Goal: Information Seeking & Learning: Check status

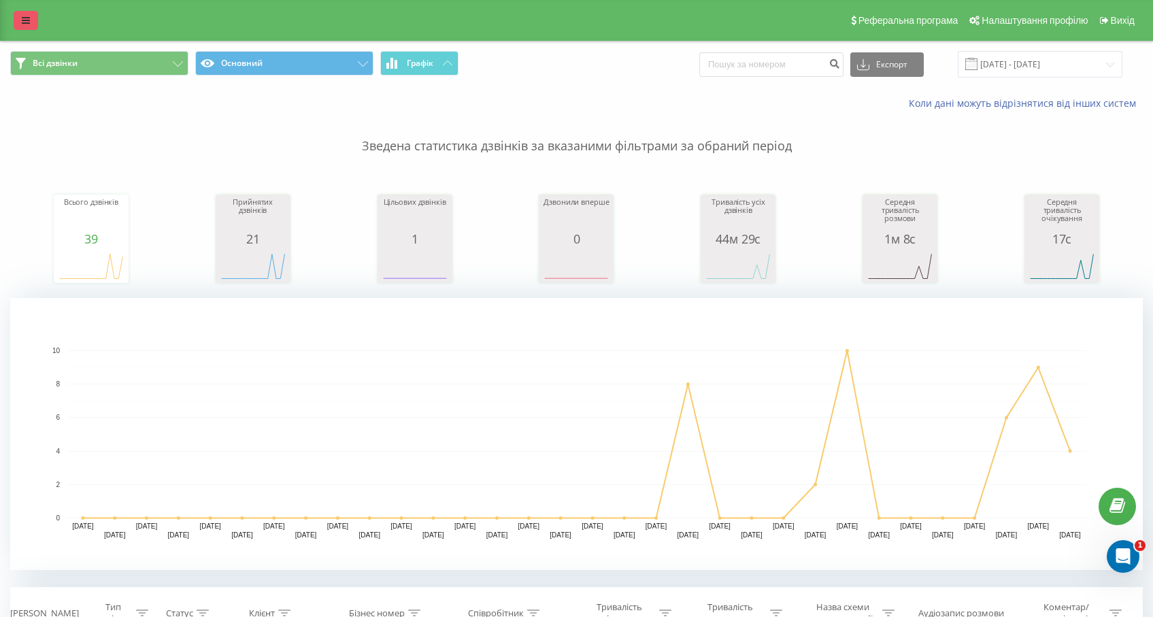
click at [24, 22] on icon at bounding box center [26, 21] width 8 height 10
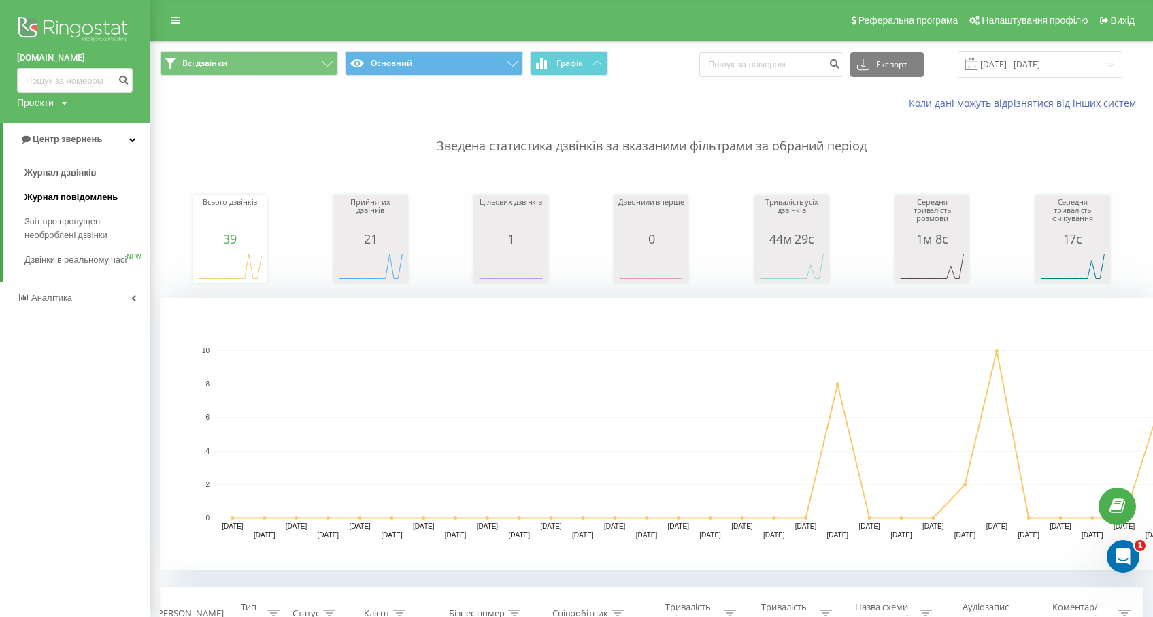
click at [86, 201] on span "Журнал повідомлень" at bounding box center [70, 197] width 93 height 14
click at [62, 172] on span "Журнал дзвінків" at bounding box center [60, 173] width 72 height 14
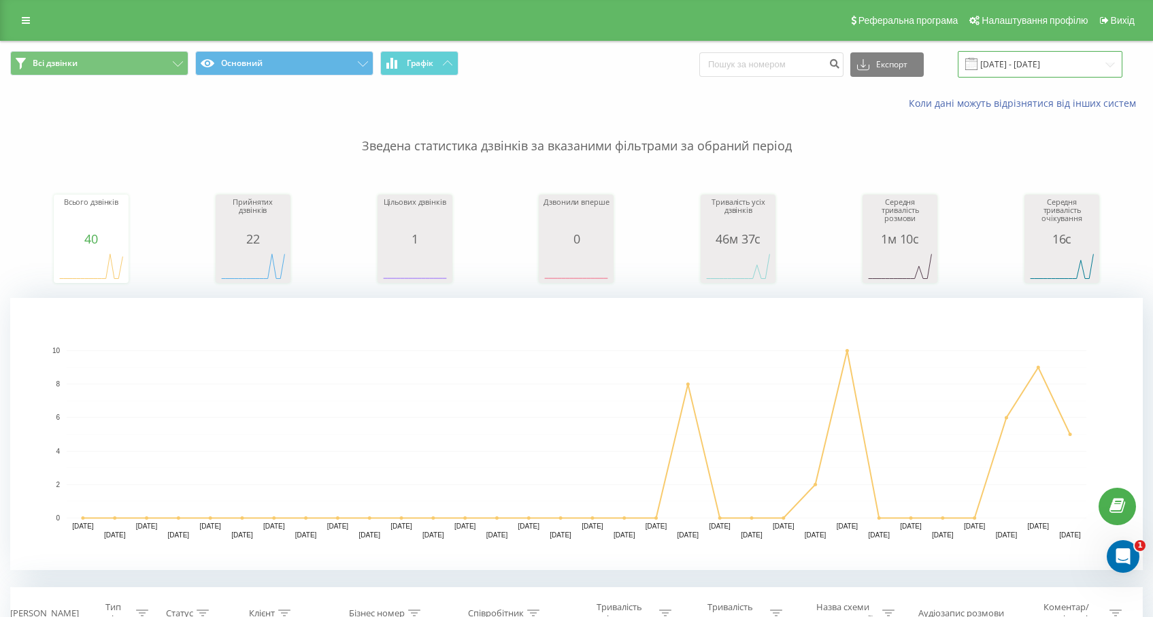
click at [1017, 66] on input "[DATE] - [DATE]" at bounding box center [1040, 64] width 165 height 27
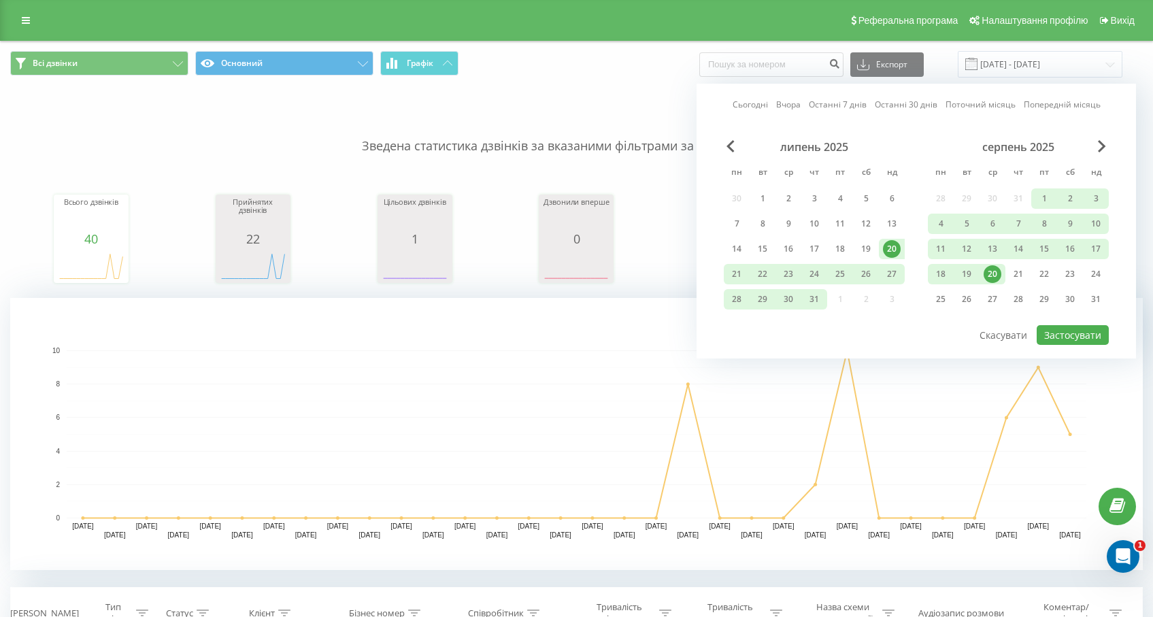
click at [990, 271] on div "20" at bounding box center [992, 274] width 18 height 18
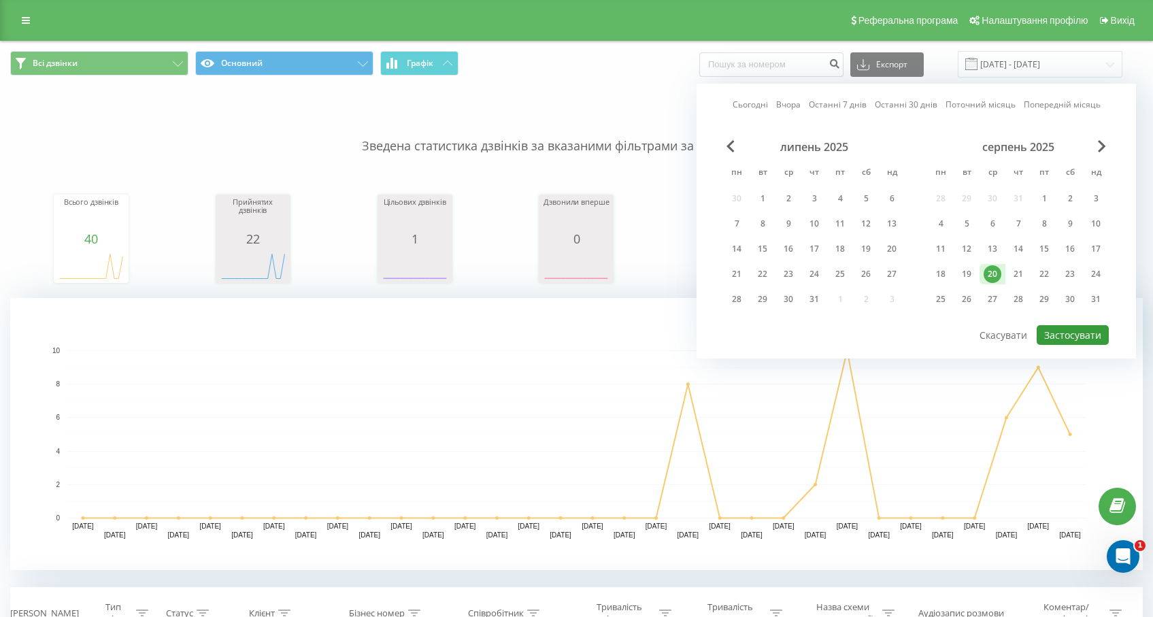
click at [1065, 331] on button "Застосувати" at bounding box center [1072, 335] width 72 height 20
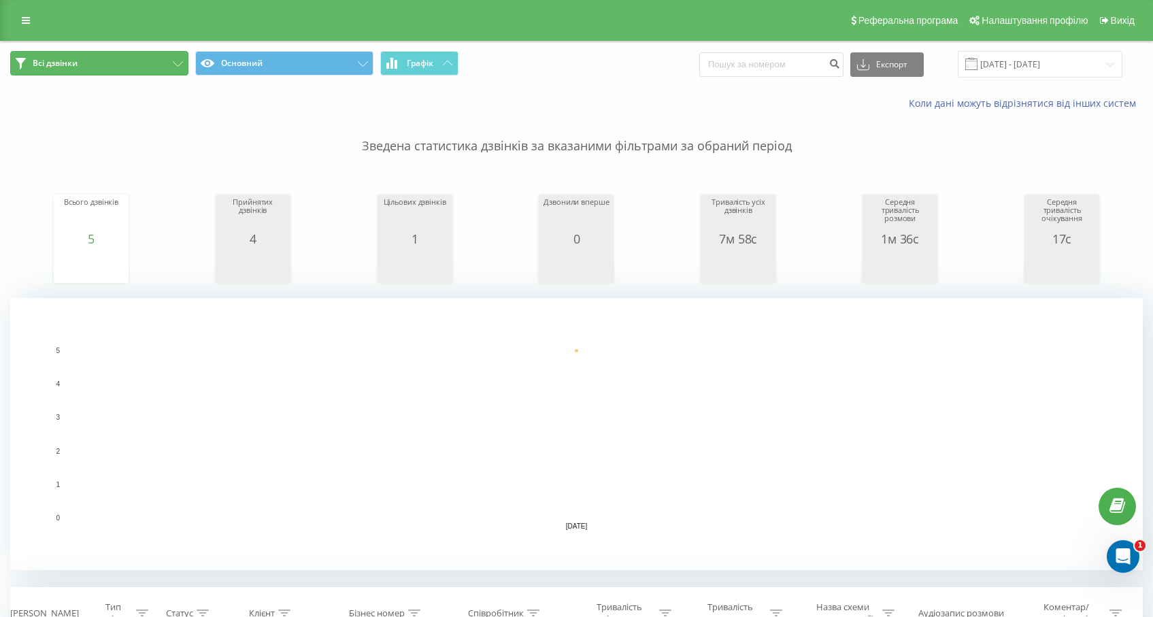
click at [133, 58] on button "Всі дзвінки" at bounding box center [99, 63] width 178 height 24
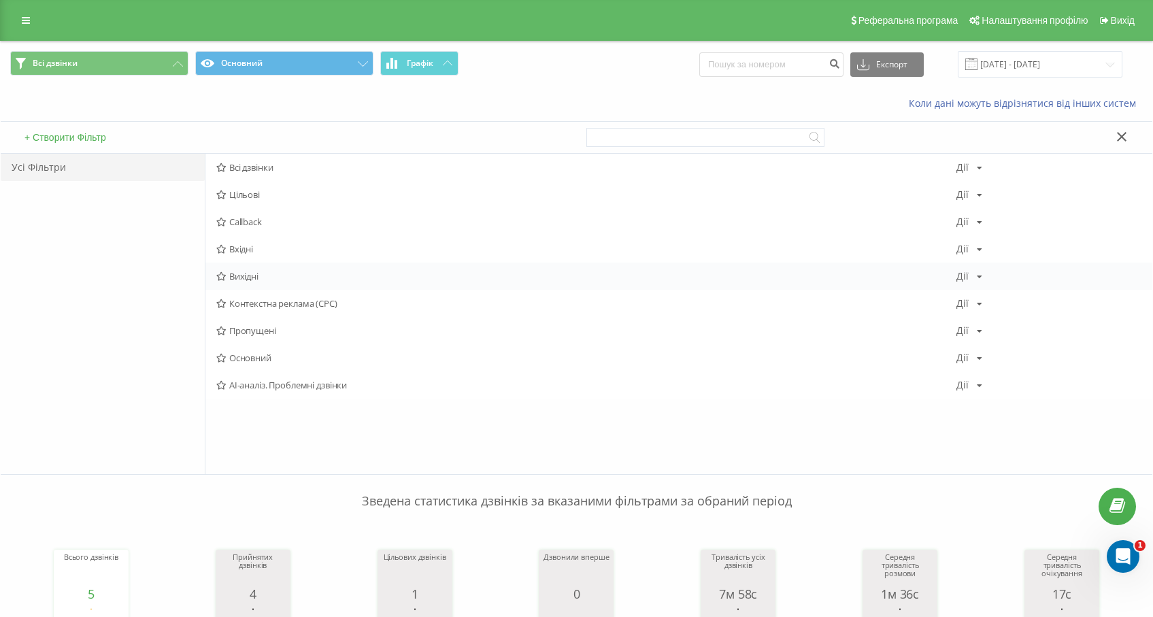
click at [246, 275] on span "Вихідні" at bounding box center [586, 276] width 740 height 10
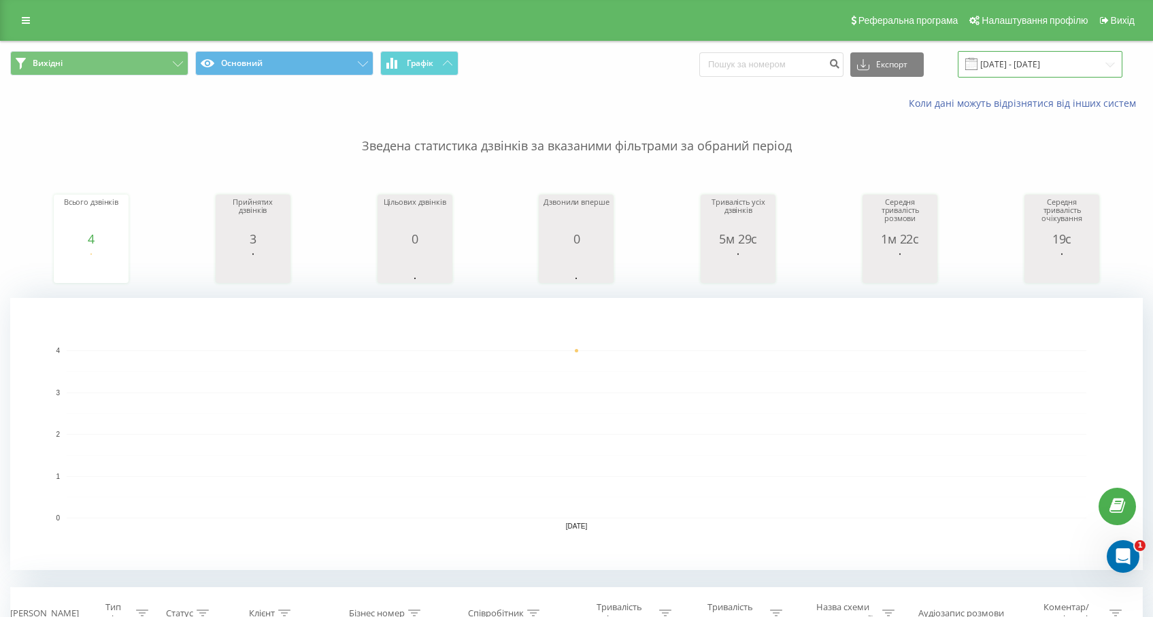
click at [1014, 61] on input "20.08.2025 - 20.08.2025" at bounding box center [1040, 64] width 165 height 27
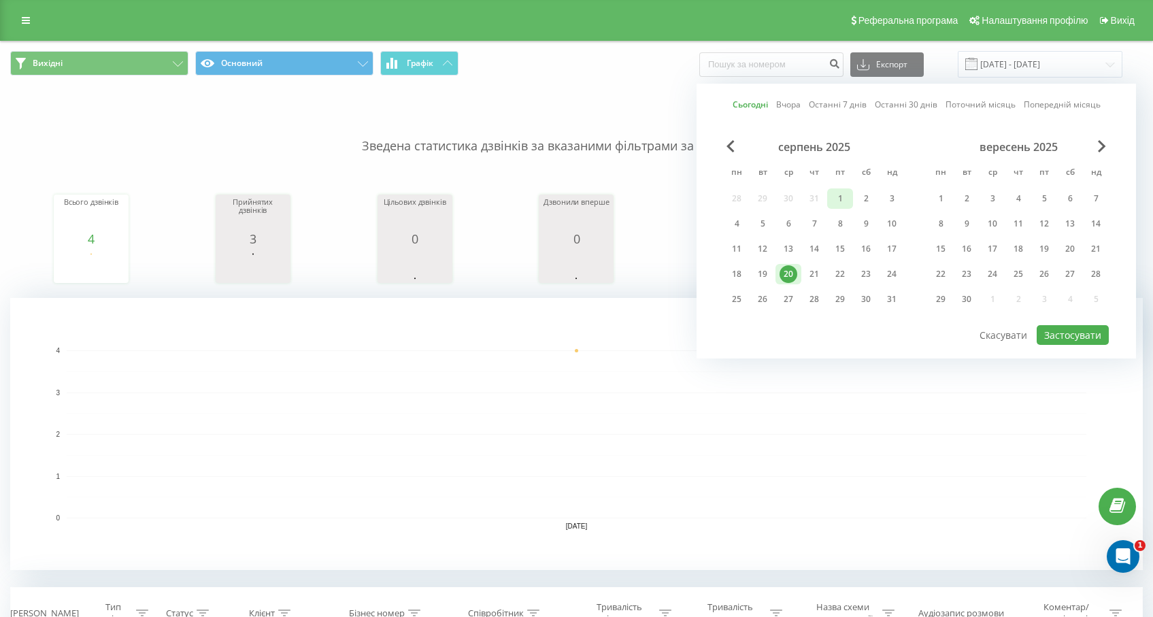
click at [837, 200] on div "1" at bounding box center [840, 199] width 18 height 18
click at [782, 276] on div "20" at bounding box center [788, 274] width 18 height 18
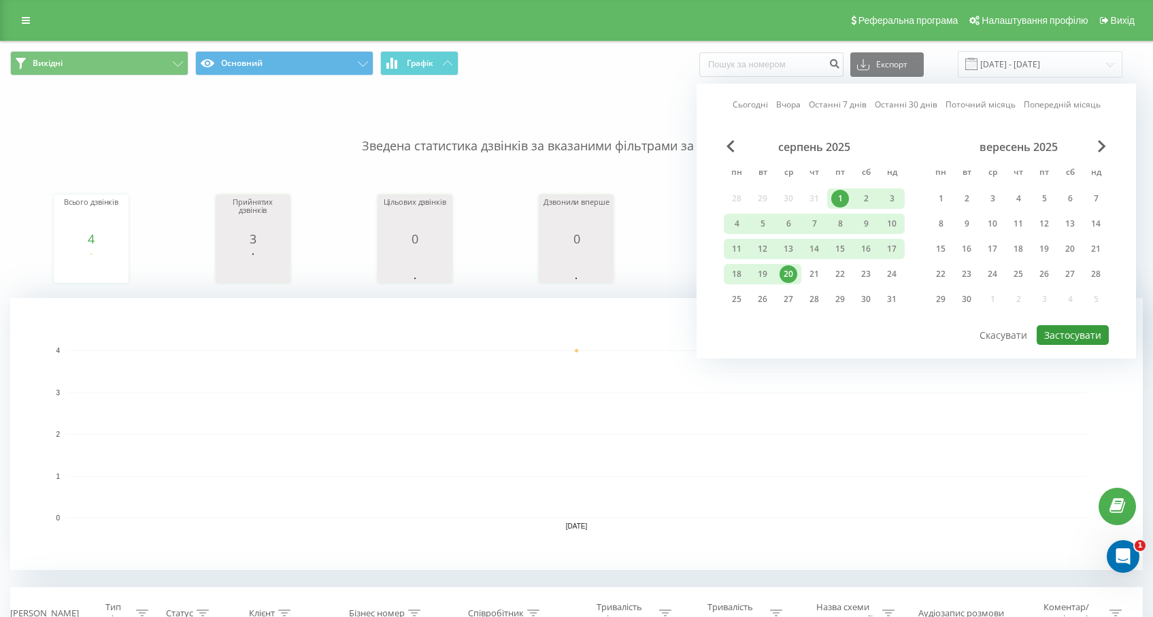
click at [1058, 324] on div "Сьогодні Вчора Останні 7 днів Останні 30 днів Поточний місяць Попередній місяць…" at bounding box center [915, 221] width 439 height 275
click at [1060, 333] on button "Застосувати" at bounding box center [1072, 335] width 72 height 20
type input "01.08.2025 - 20.08.2025"
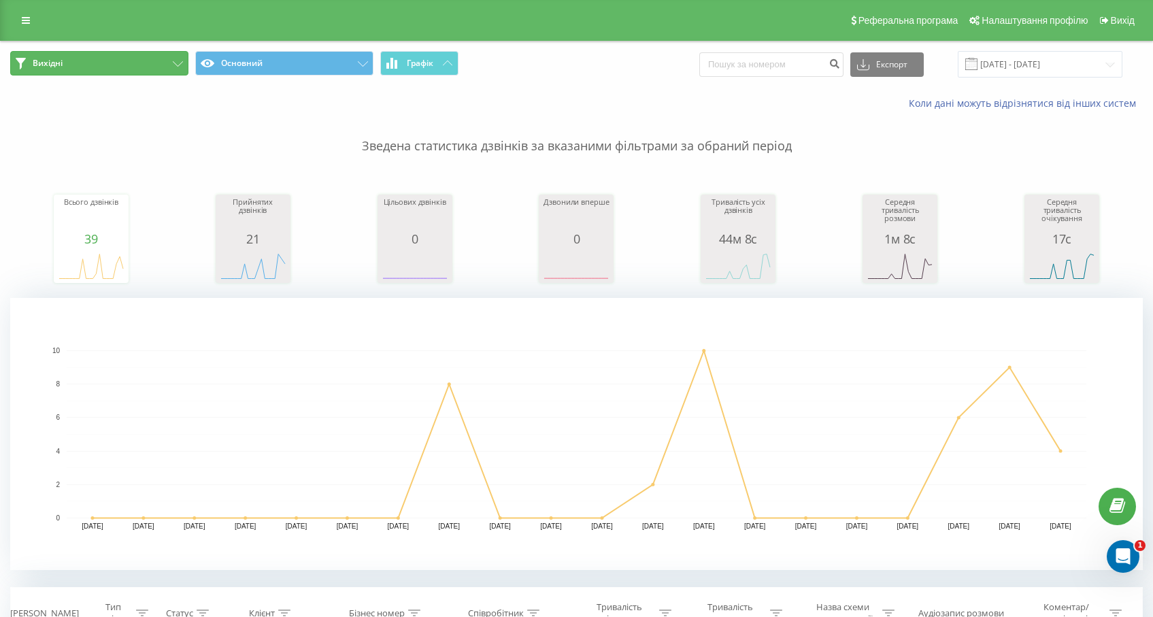
click at [58, 58] on span "Вихідні" at bounding box center [48, 63] width 30 height 11
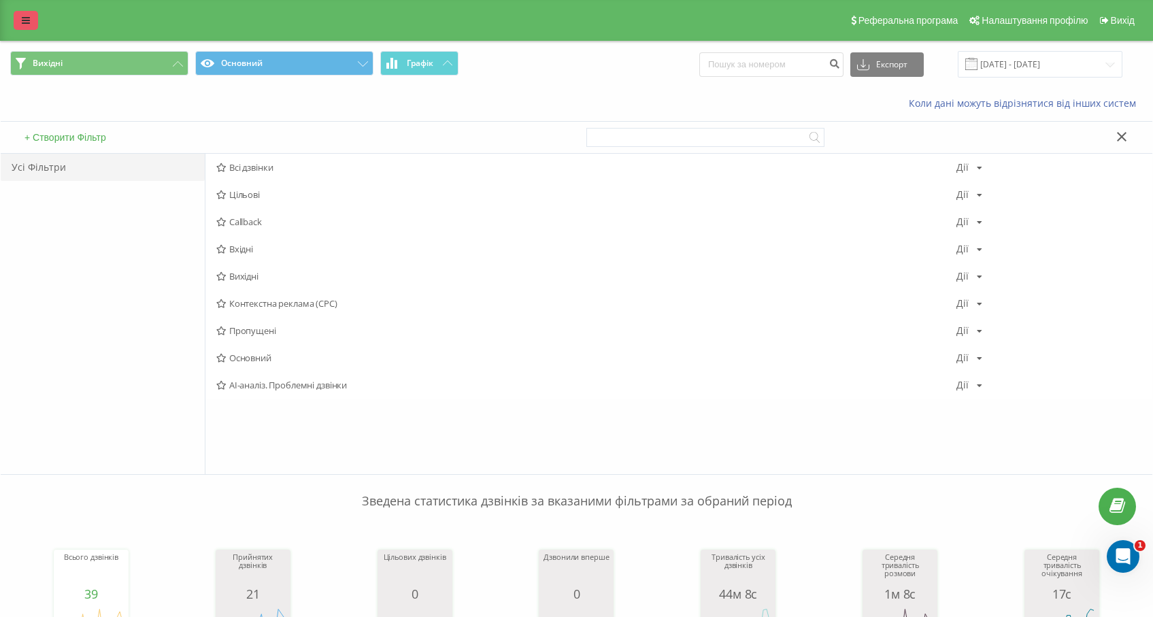
click at [26, 20] on icon at bounding box center [26, 21] width 8 height 10
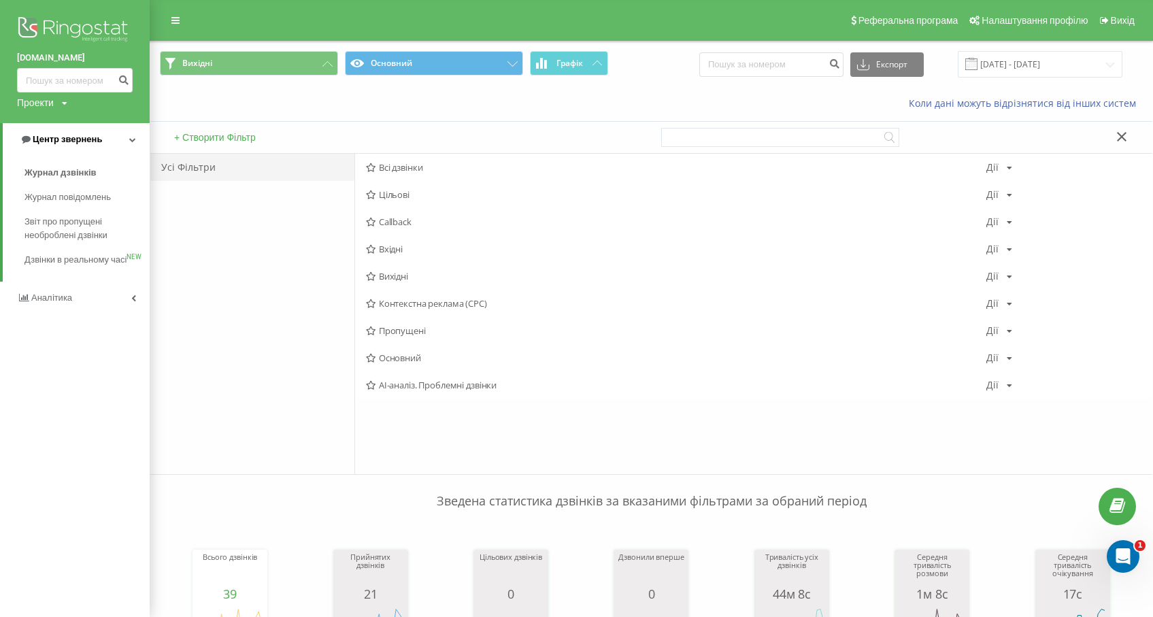
click at [75, 140] on span "Центр звернень" at bounding box center [67, 139] width 69 height 10
click at [56, 170] on span "Аналiтика" at bounding box center [53, 172] width 44 height 10
click at [58, 212] on span "Співробітники у реальному часі" at bounding box center [75, 212] width 103 height 27
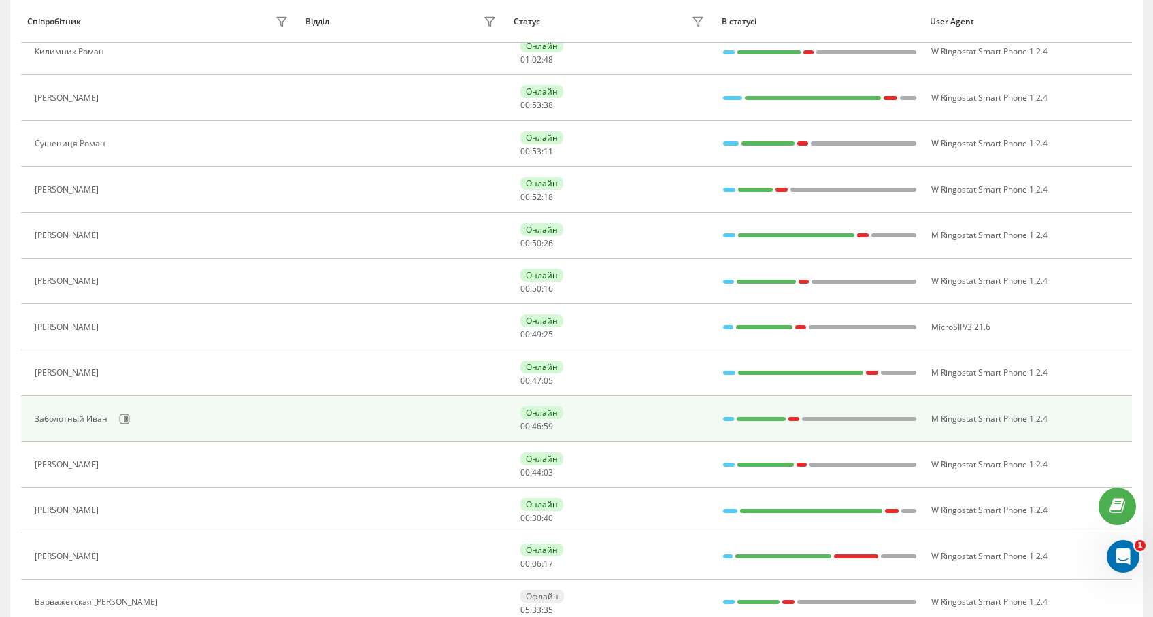
scroll to position [796, 0]
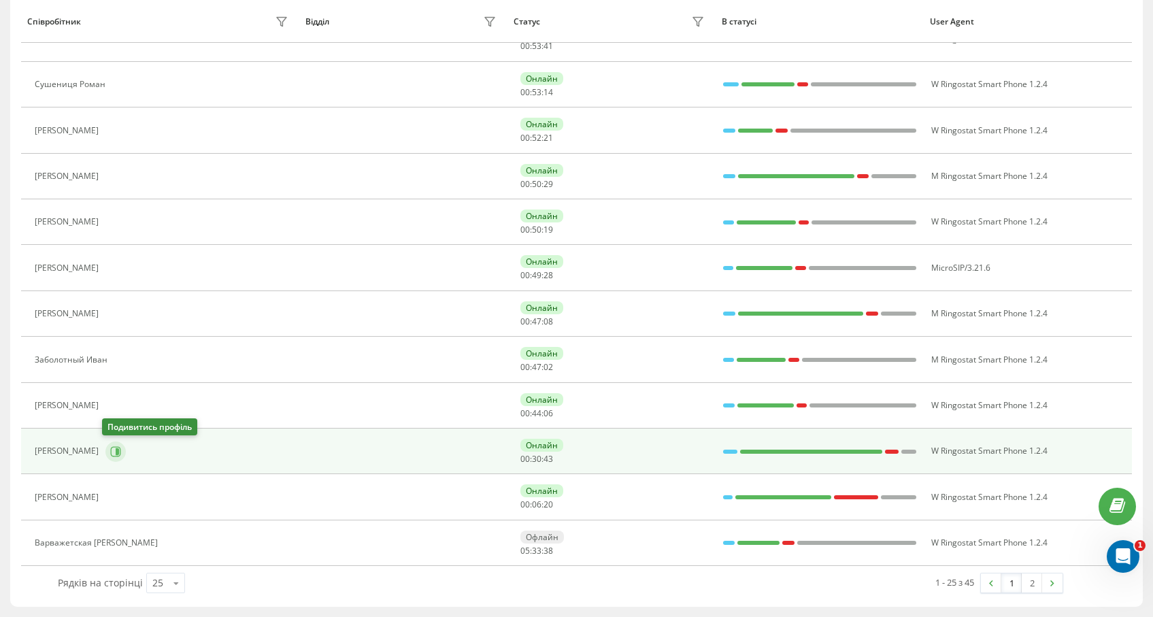
click at [116, 453] on icon at bounding box center [117, 450] width 3 height 7
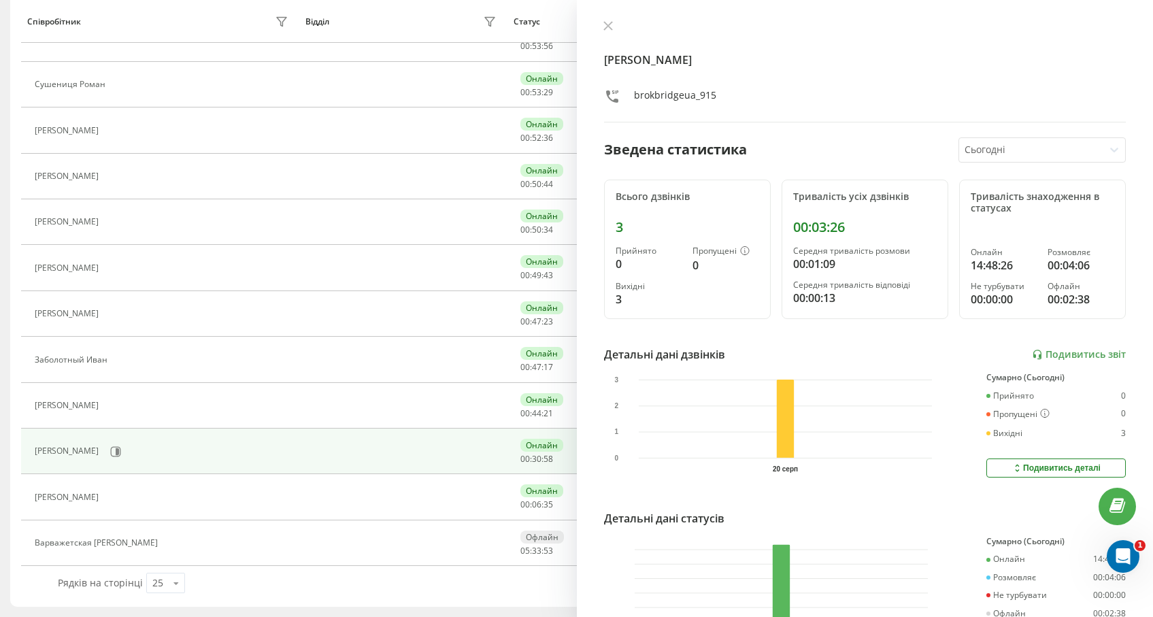
click at [1009, 148] on div at bounding box center [1031, 150] width 134 height 16
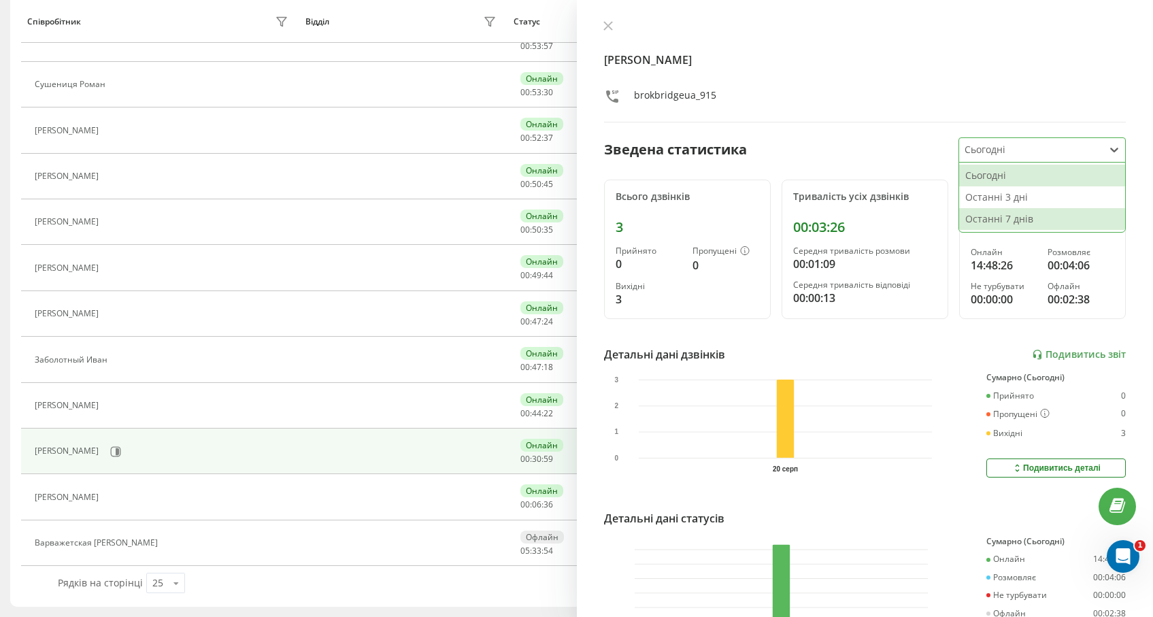
click at [981, 218] on div "Останні 7 днів" at bounding box center [1042, 219] width 166 height 22
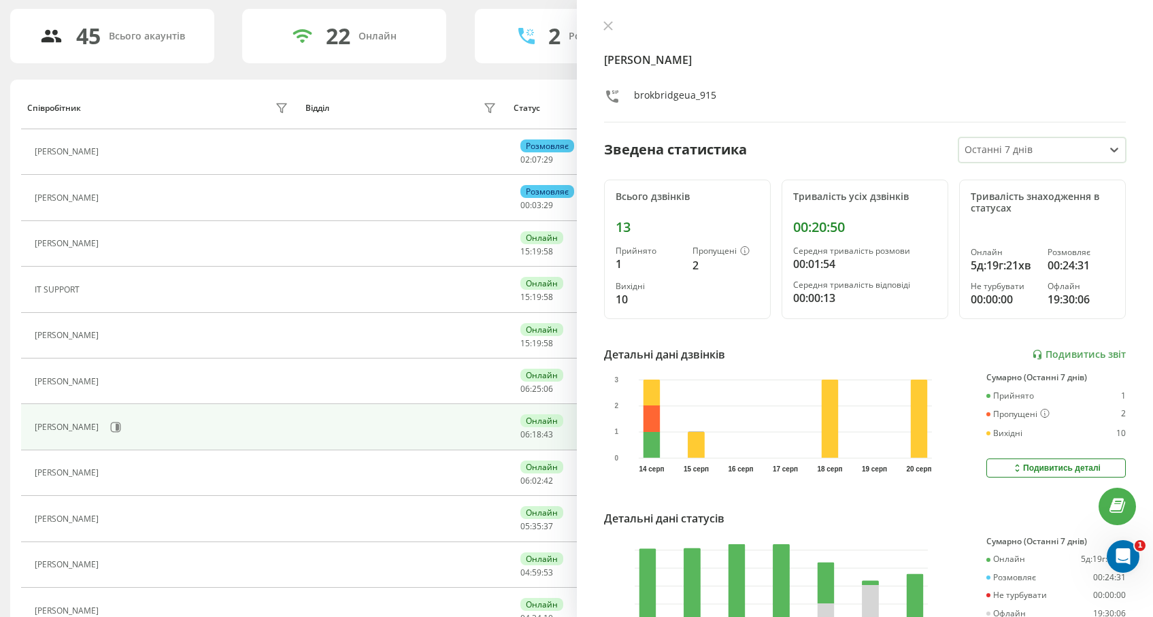
scroll to position [143, 0]
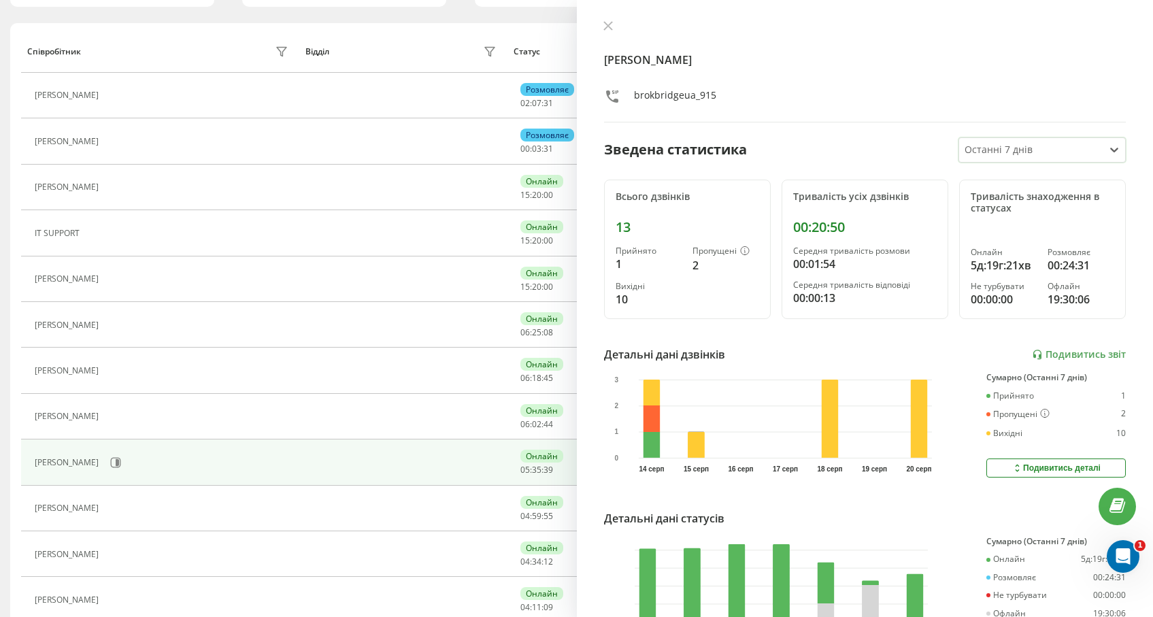
click at [428, 460] on td at bounding box center [403, 462] width 208 height 46
click at [116, 460] on icon at bounding box center [117, 462] width 3 height 7
